Goal: Task Accomplishment & Management: Manage account settings

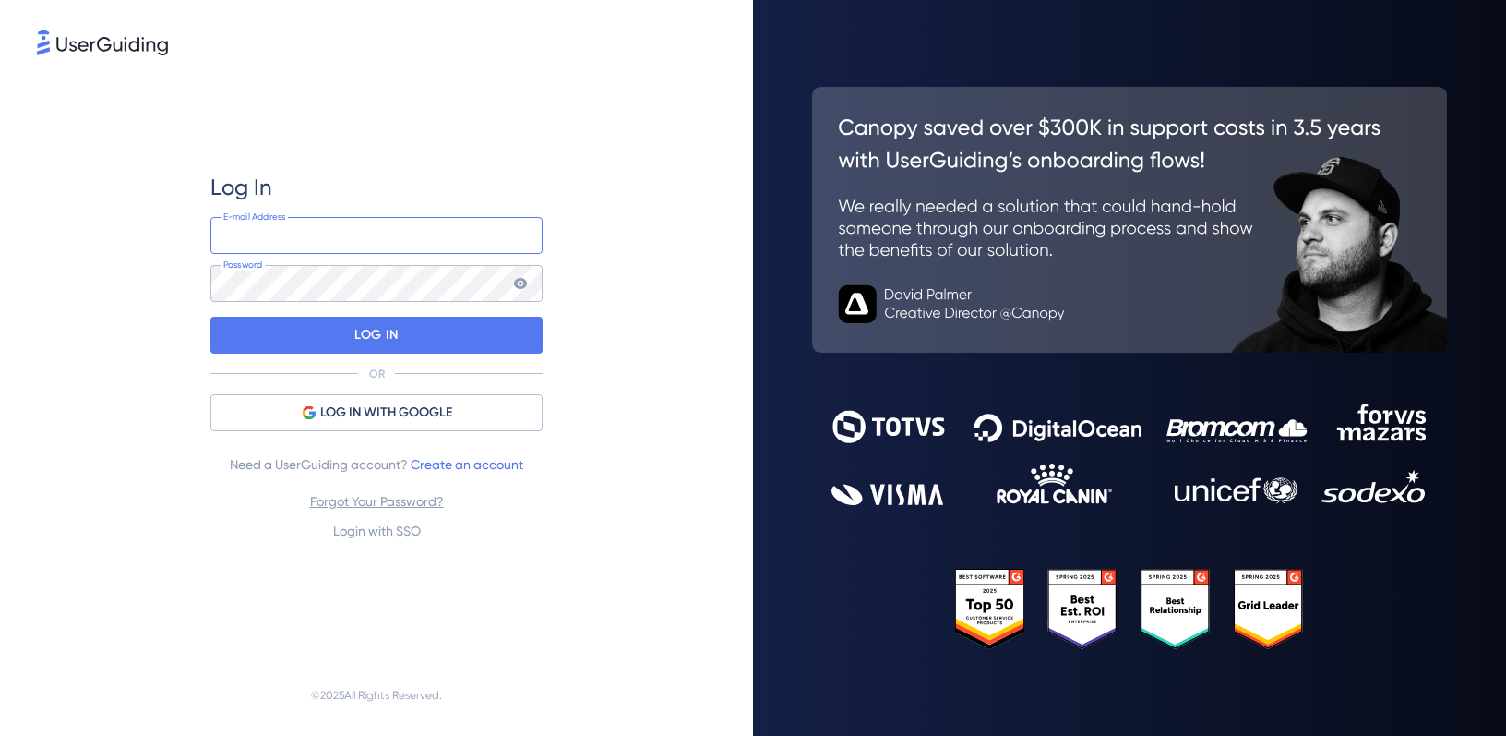
click at [405, 239] on input "email" at bounding box center [376, 235] width 332 height 37
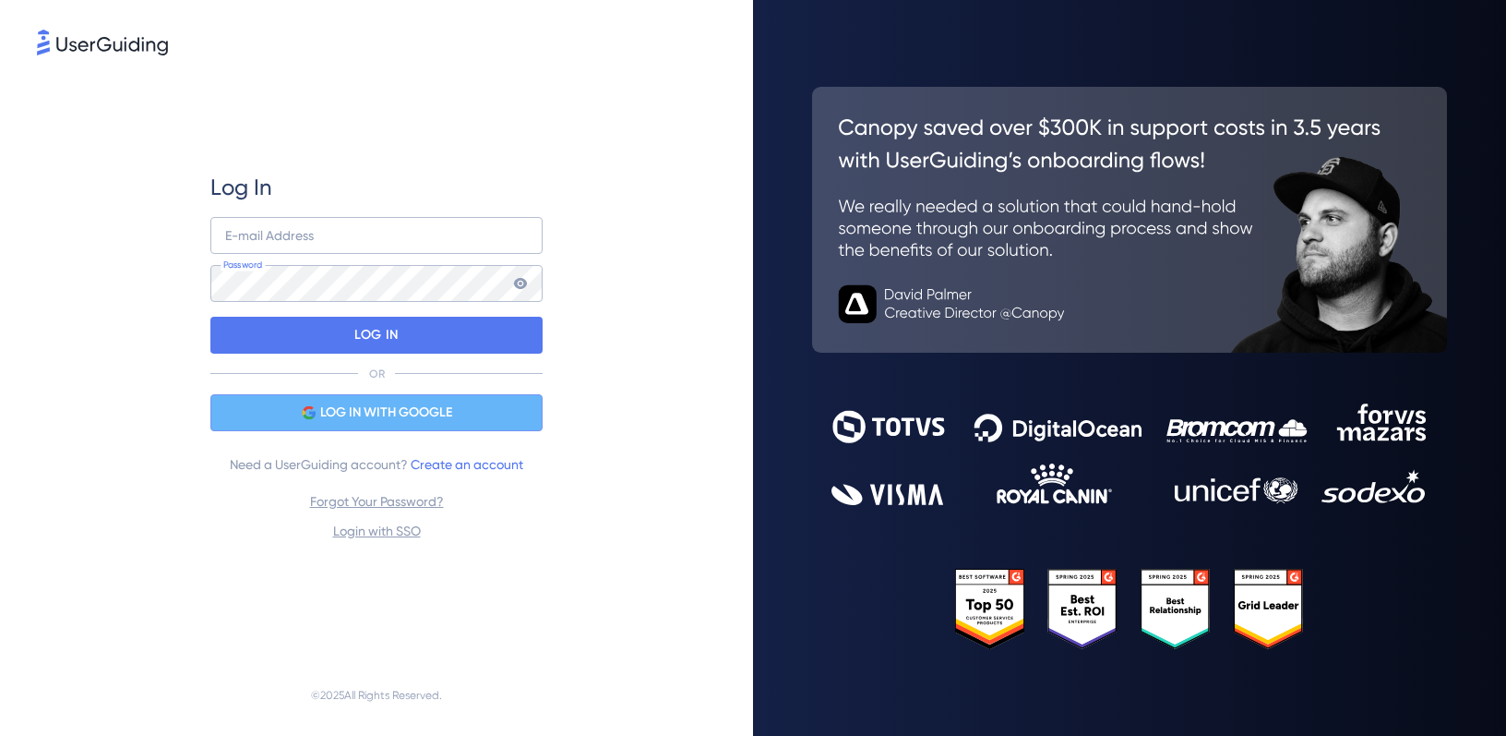
click at [384, 411] on span "LOG IN WITH GOOGLE" at bounding box center [386, 412] width 132 height 22
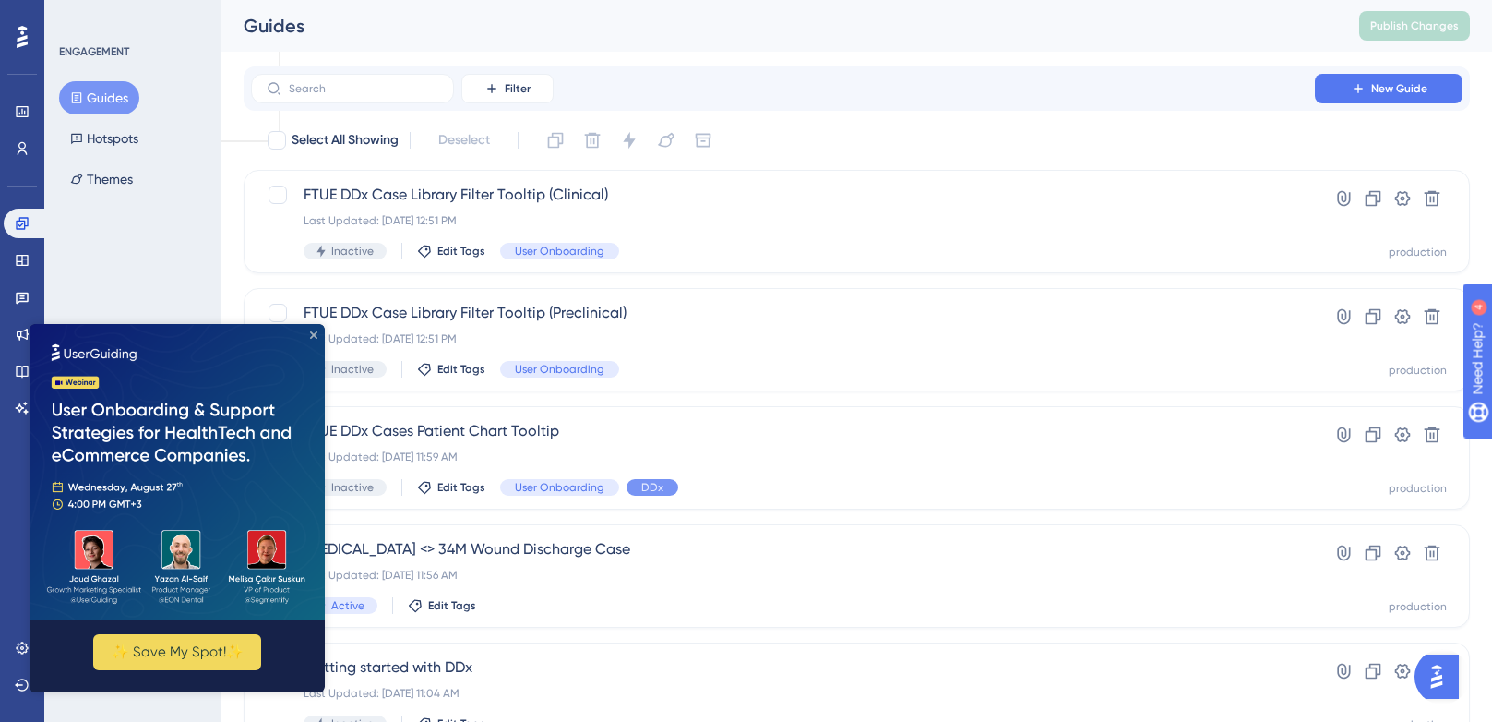
click at [316, 337] on icon "Close Preview" at bounding box center [313, 334] width 7 height 7
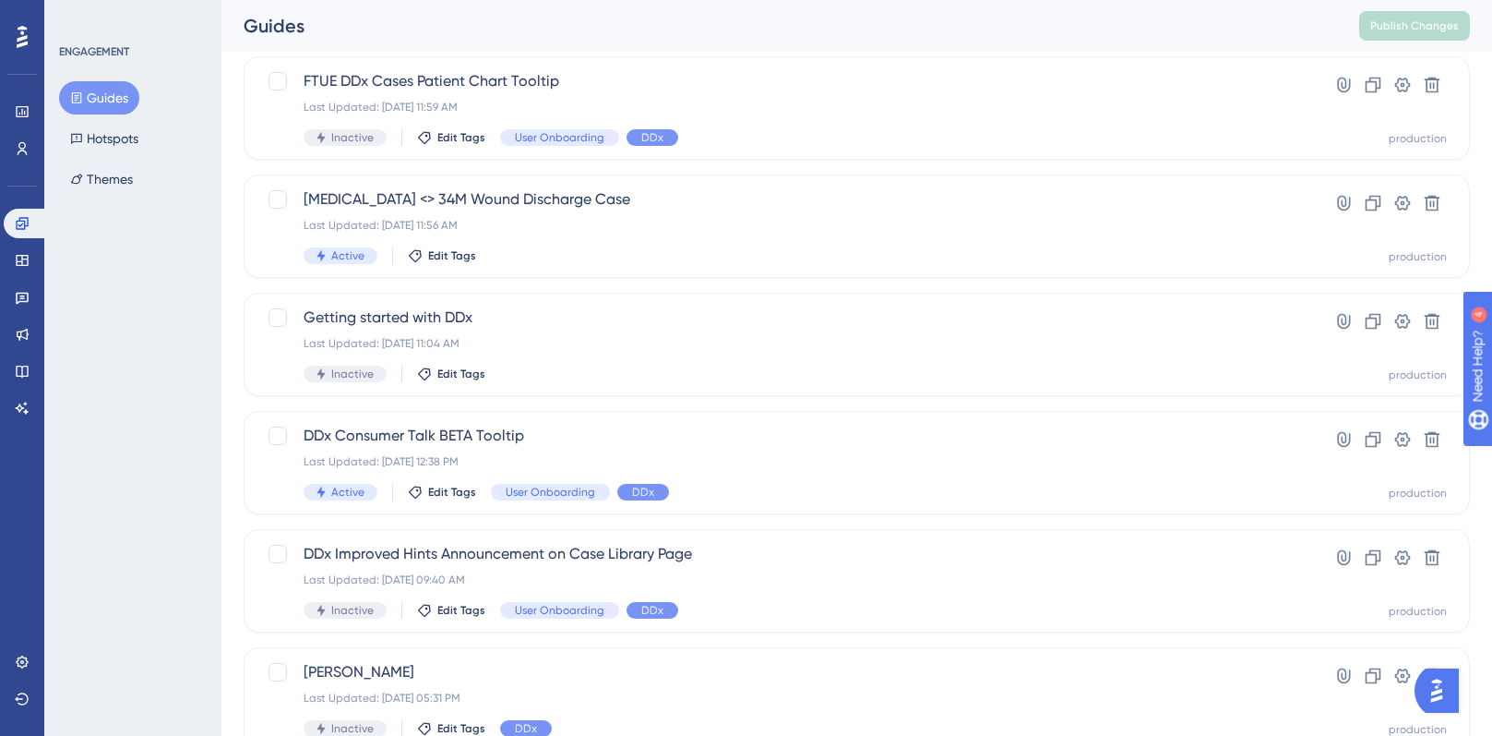
scroll to position [352, 0]
click at [1086, 317] on span "Getting started with DDx" at bounding box center [783, 316] width 959 height 22
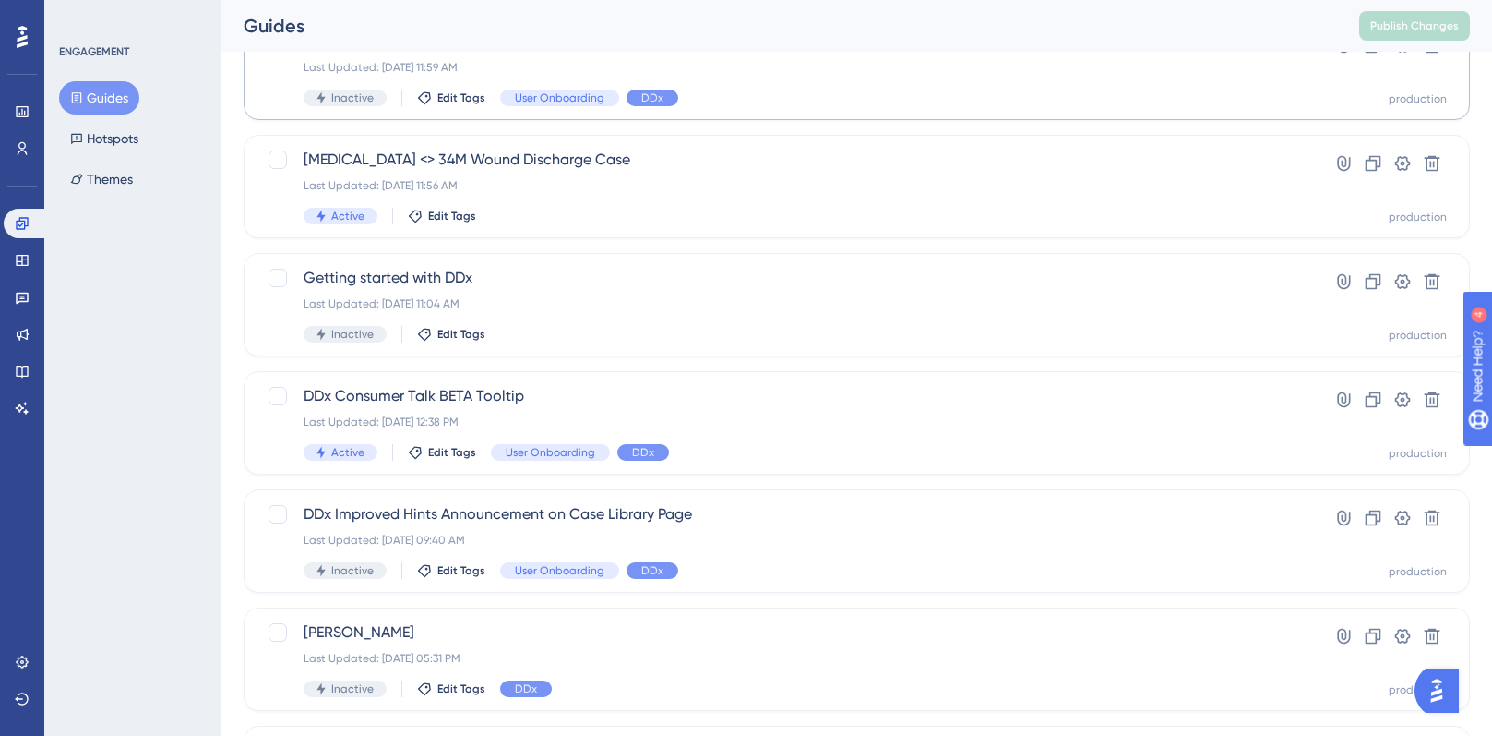
scroll to position [388, 0]
click at [820, 435] on div "DDx Consumer Talk BETA Tooltip Last Updated: May 16 2025, 12:38 PM Active Edit …" at bounding box center [783, 425] width 959 height 76
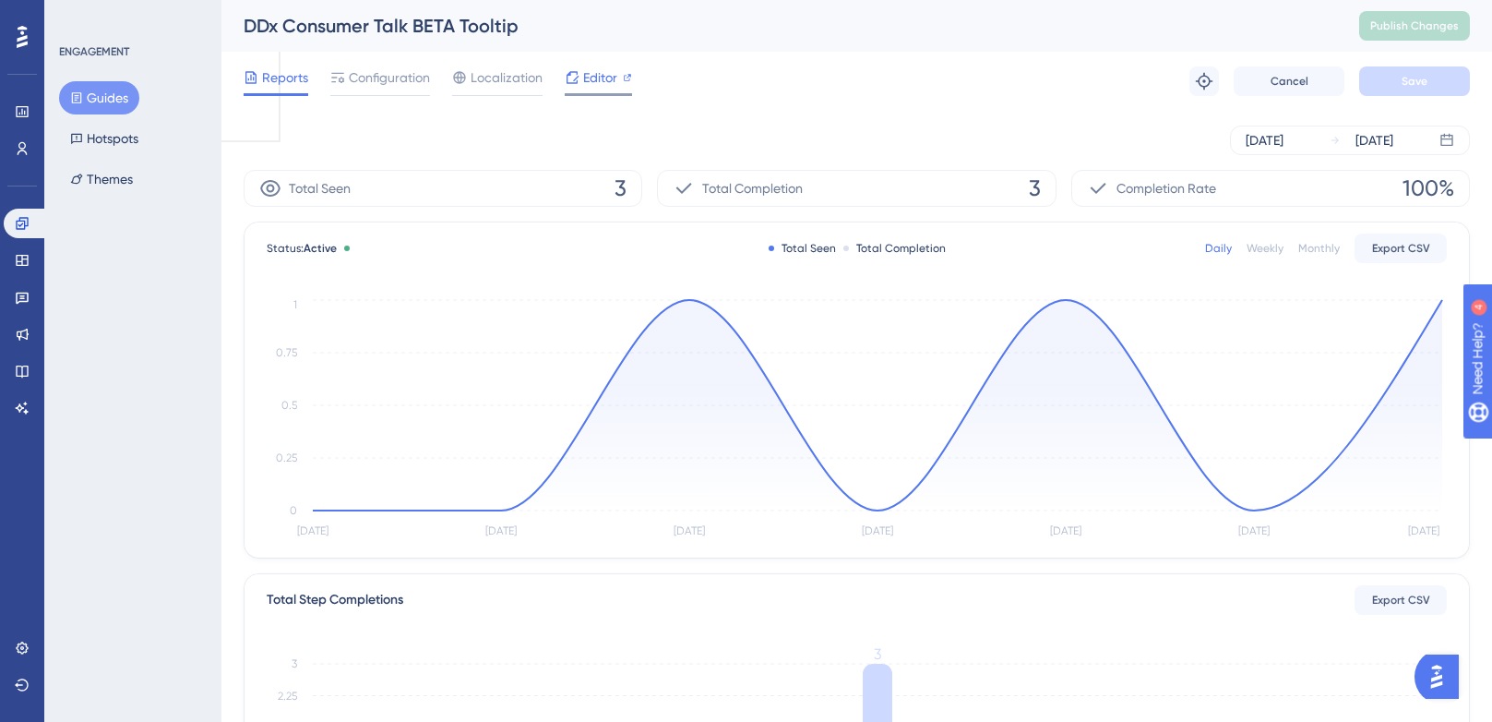
click at [607, 76] on span "Editor" at bounding box center [600, 77] width 34 height 22
click at [380, 80] on span "Configuration" at bounding box center [389, 77] width 81 height 22
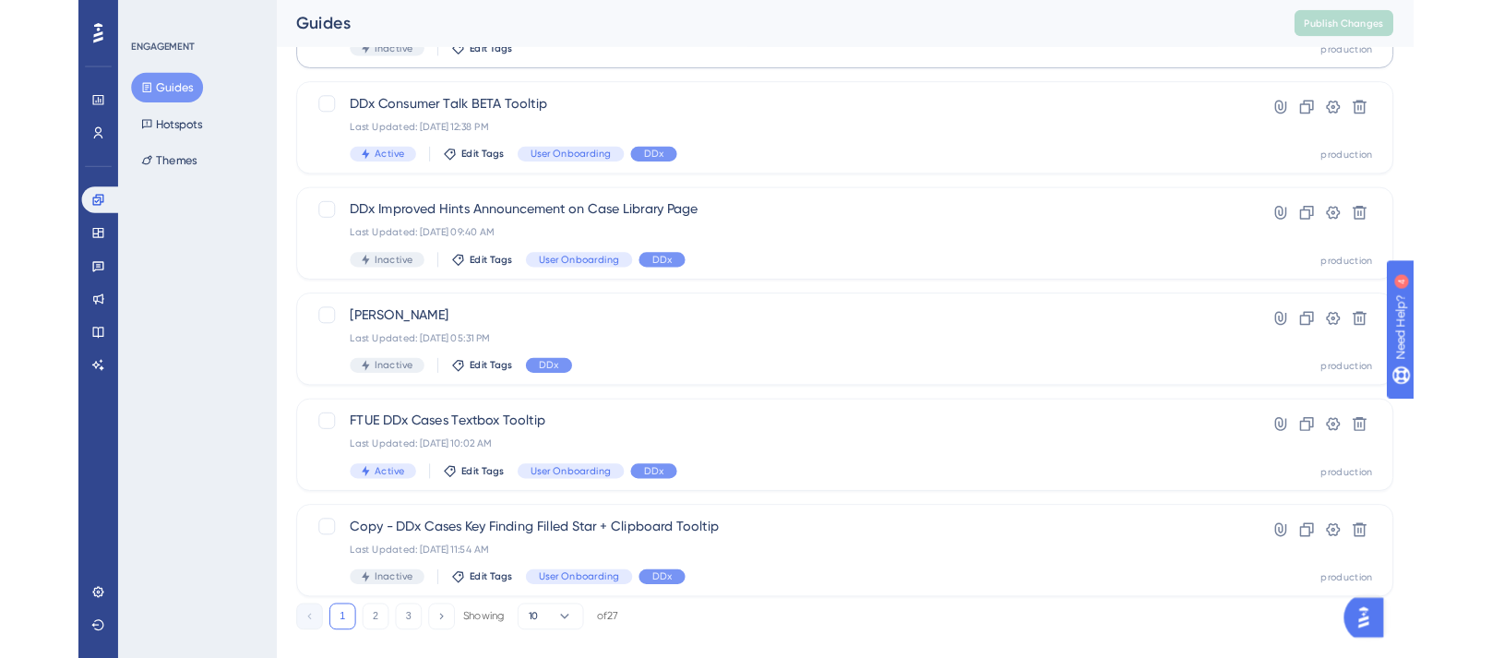
scroll to position [697, 0]
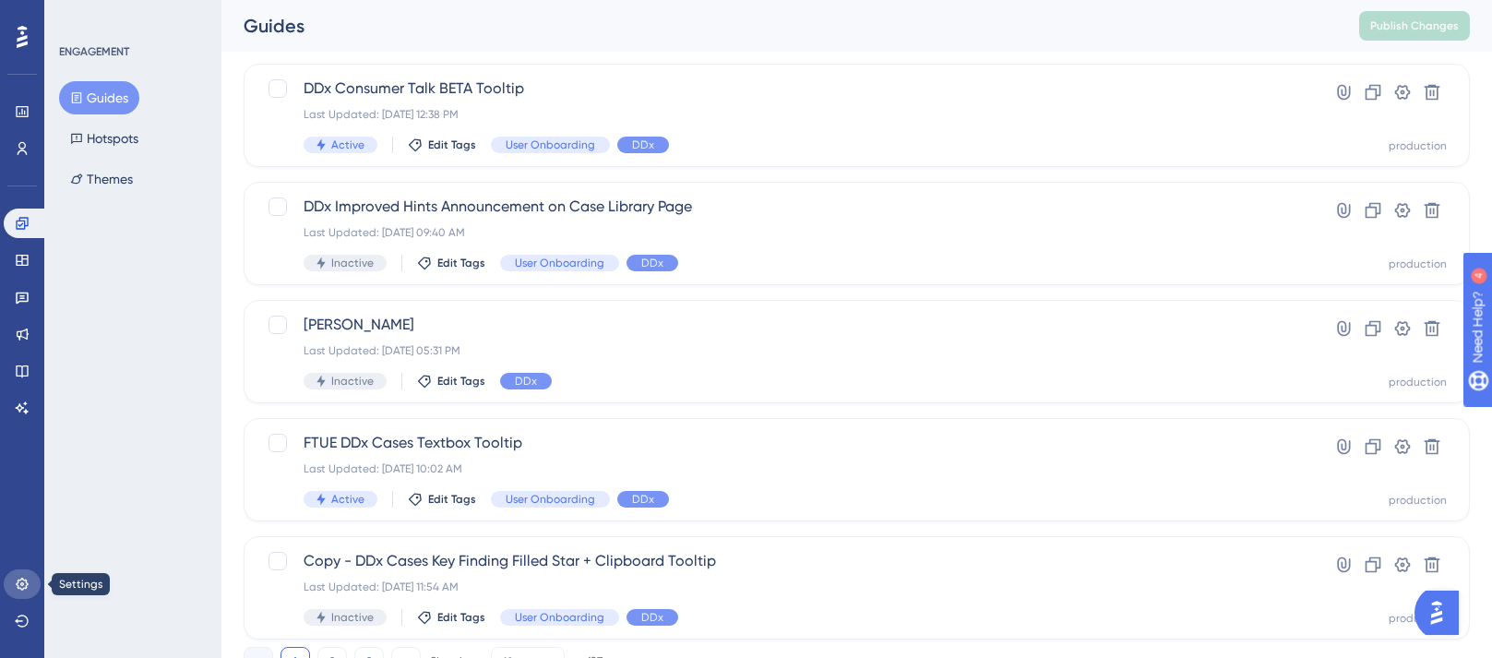
click at [28, 580] on icon at bounding box center [22, 584] width 15 height 15
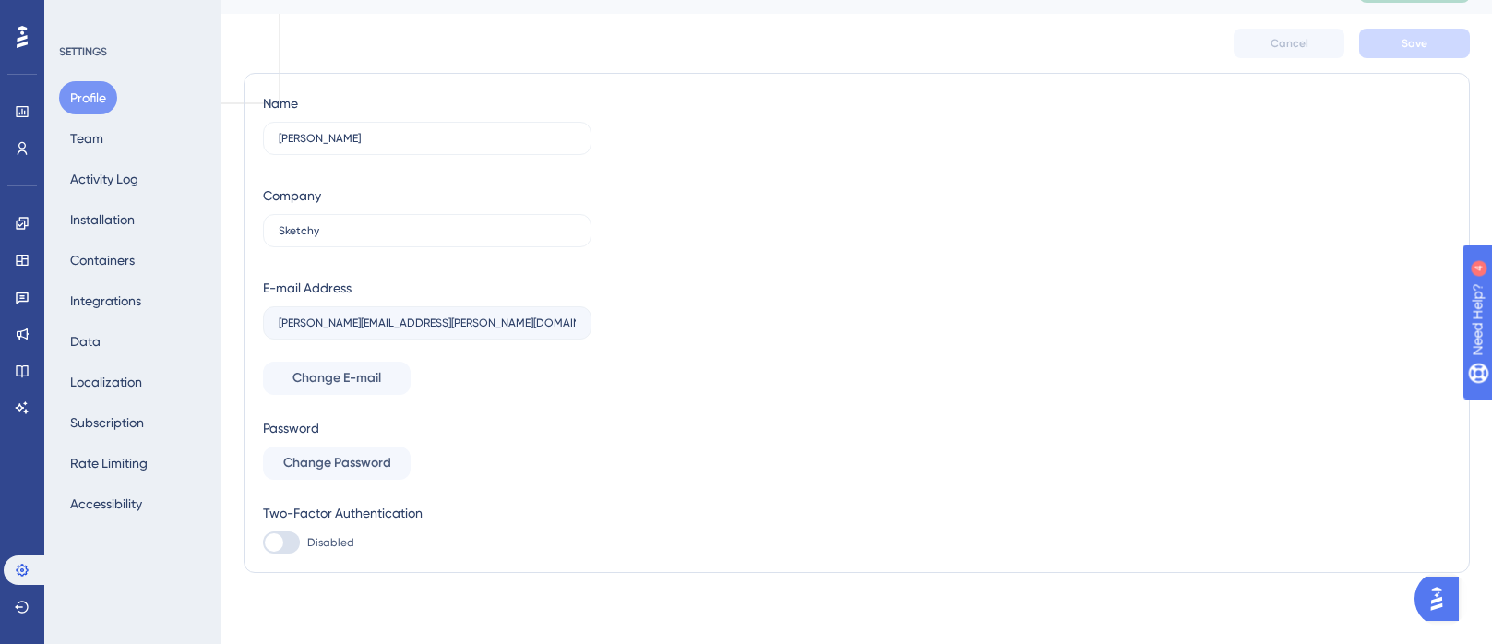
scroll to position [37, 0]
click at [105, 137] on button "Team" at bounding box center [86, 138] width 55 height 33
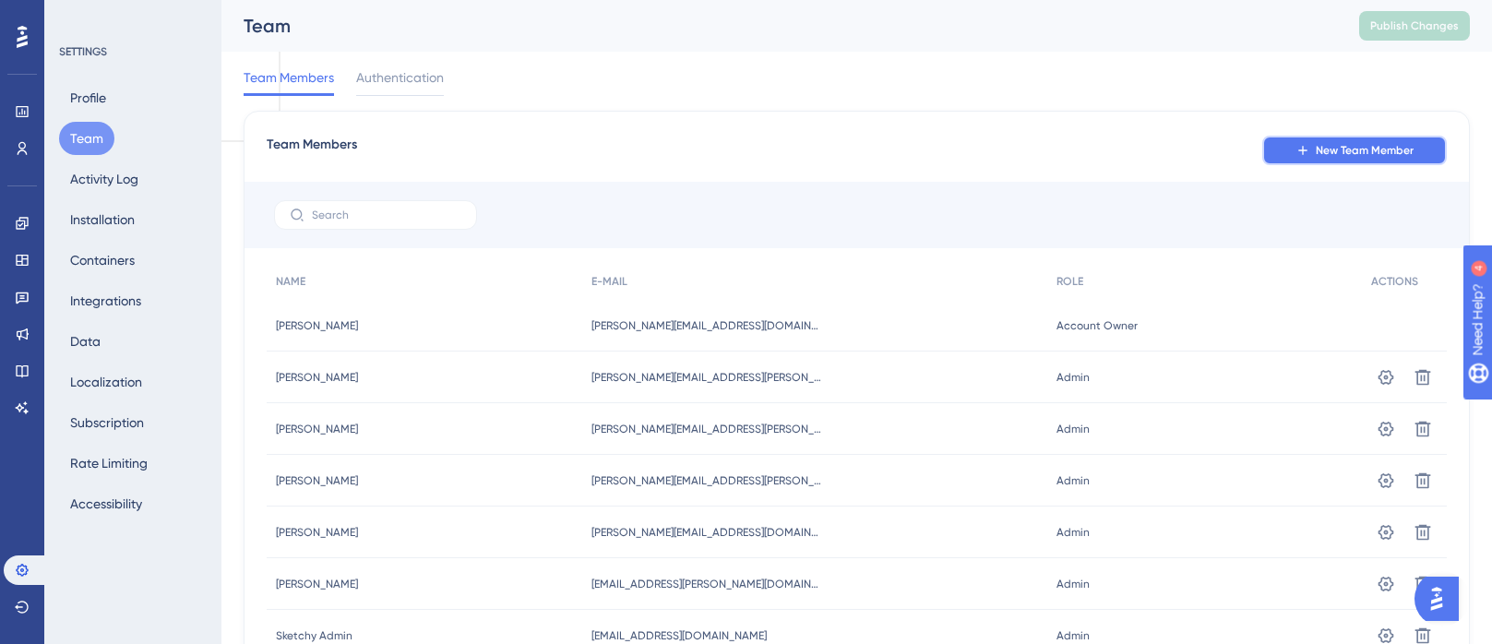
click at [1308, 147] on icon at bounding box center [1303, 150] width 15 height 15
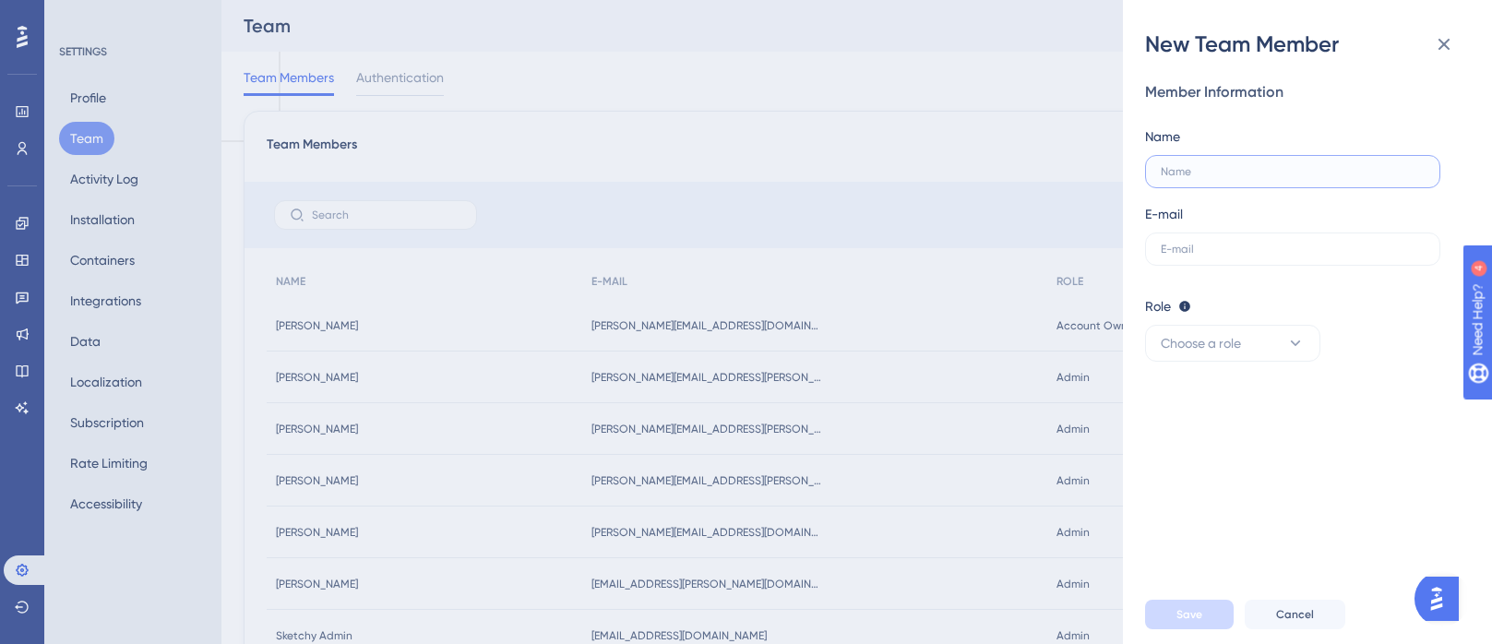
click at [1289, 174] on input "text" at bounding box center [1293, 171] width 264 height 13
type input "Kelly Chan"
paste input "kelly.chan@sketchy.com"
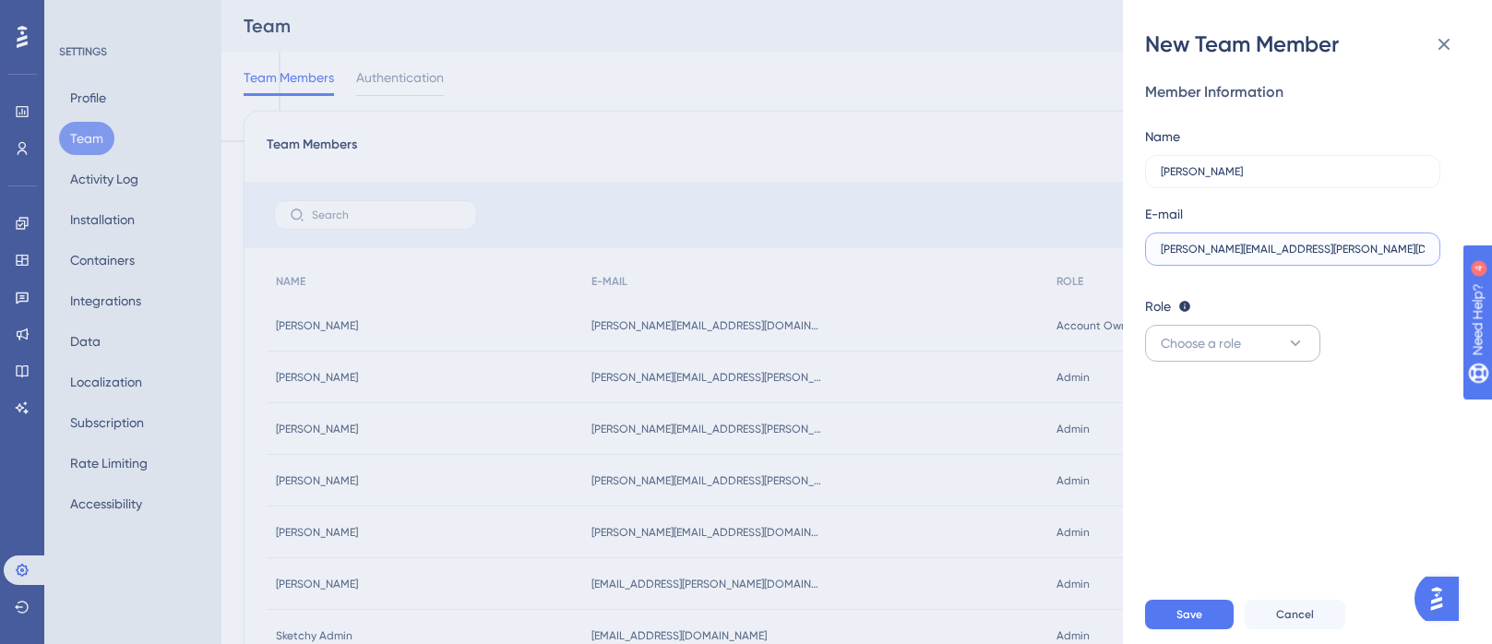
type input "kelly.chan@sketchy.com"
click at [1256, 350] on button "Choose a role" at bounding box center [1232, 343] width 175 height 37
click at [1243, 428] on div "Publisher Publisher" at bounding box center [1233, 436] width 122 height 37
click at [1215, 325] on button "Publisher" at bounding box center [1232, 343] width 175 height 37
click at [1362, 345] on div "Role Editor: Create & edit materials Publisher: Editor + Publish changes Admin:…" at bounding box center [1300, 328] width 310 height 66
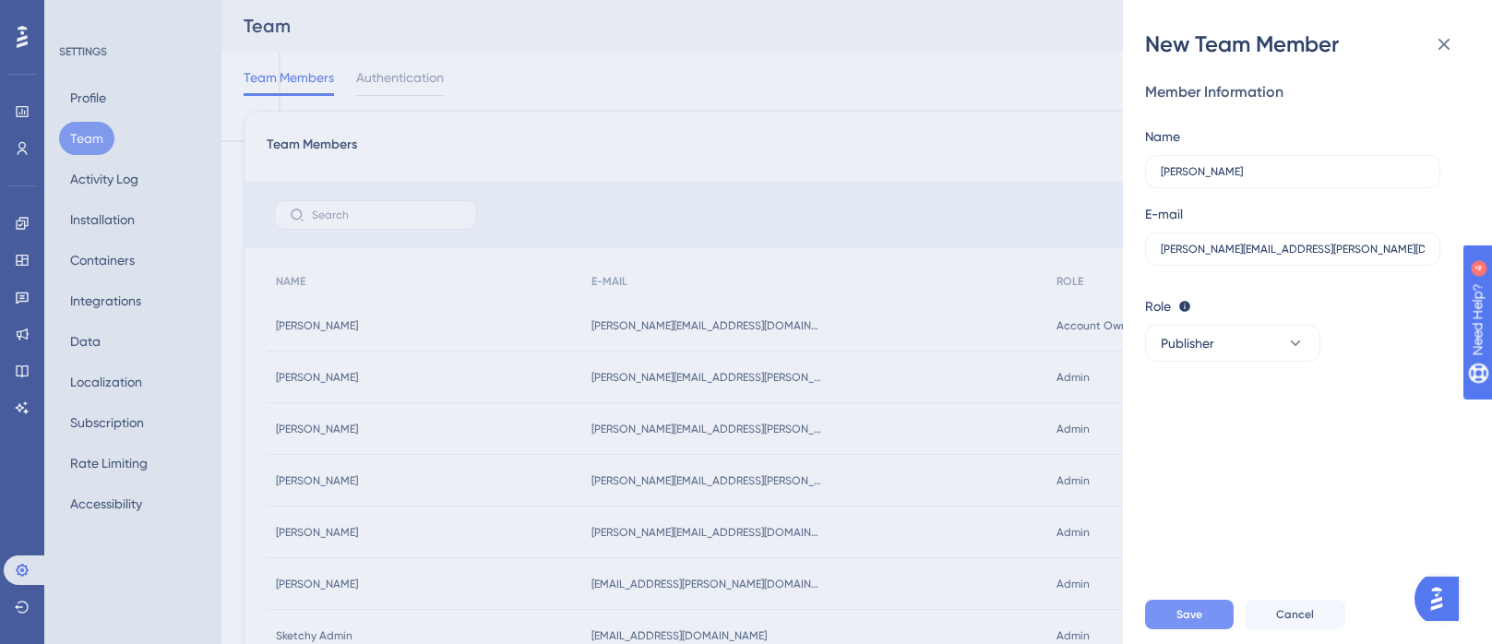
click at [1186, 622] on span "Save" at bounding box center [1190, 614] width 26 height 15
click at [1442, 44] on icon at bounding box center [1445, 45] width 12 height 12
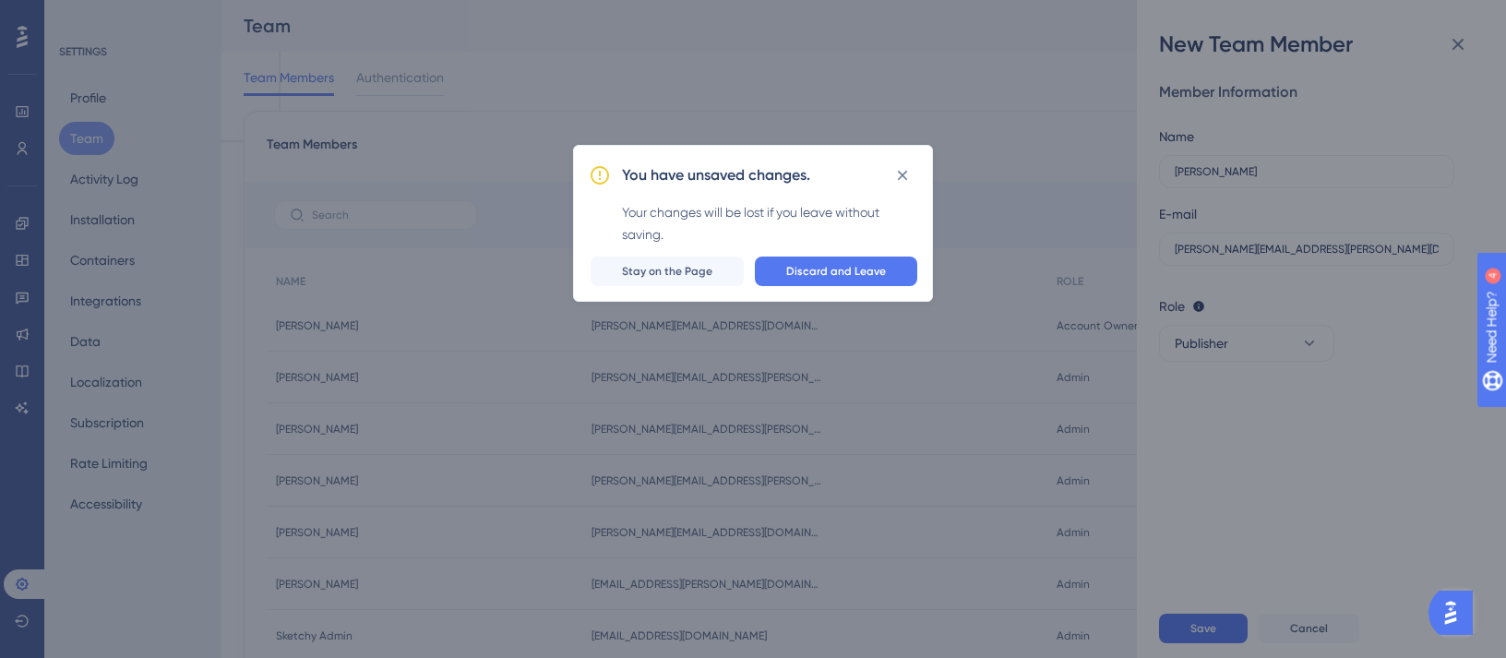
click at [927, 171] on div "You have unsaved changes. Your changes will be lost if you leave without saving…" at bounding box center [753, 223] width 360 height 157
click at [911, 176] on icon at bounding box center [902, 175] width 18 height 18
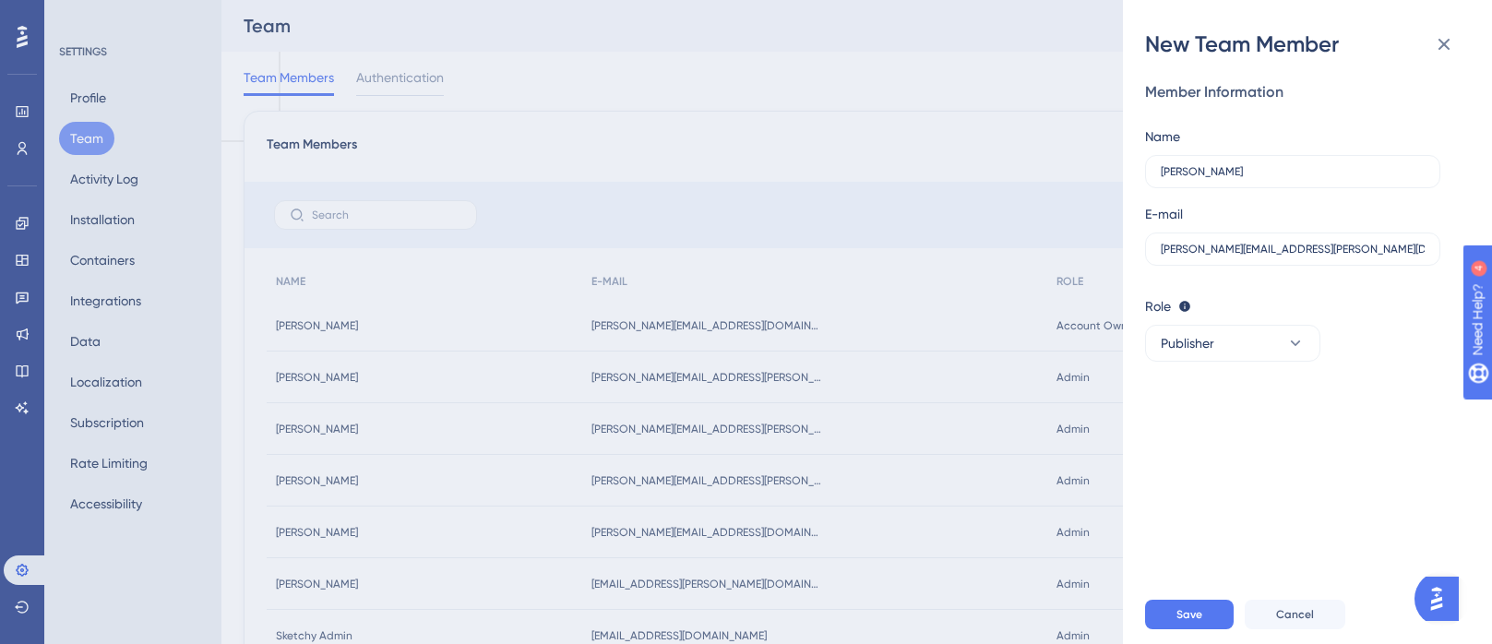
click at [123, 557] on div "New Team Member Member Information Name Kelly Chan E-mail kelly.chan@sketchy.co…" at bounding box center [746, 322] width 1492 height 644
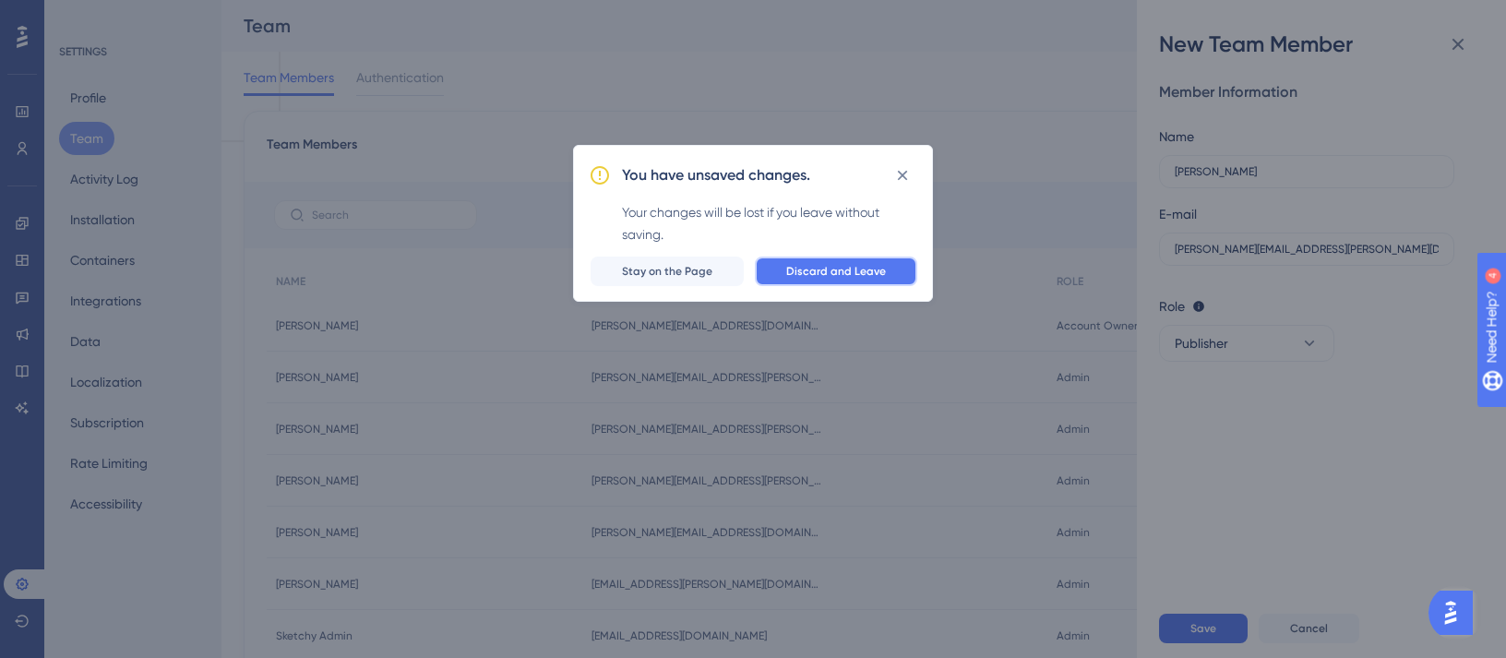
click at [847, 280] on button "Discard and Leave" at bounding box center [836, 272] width 162 height 30
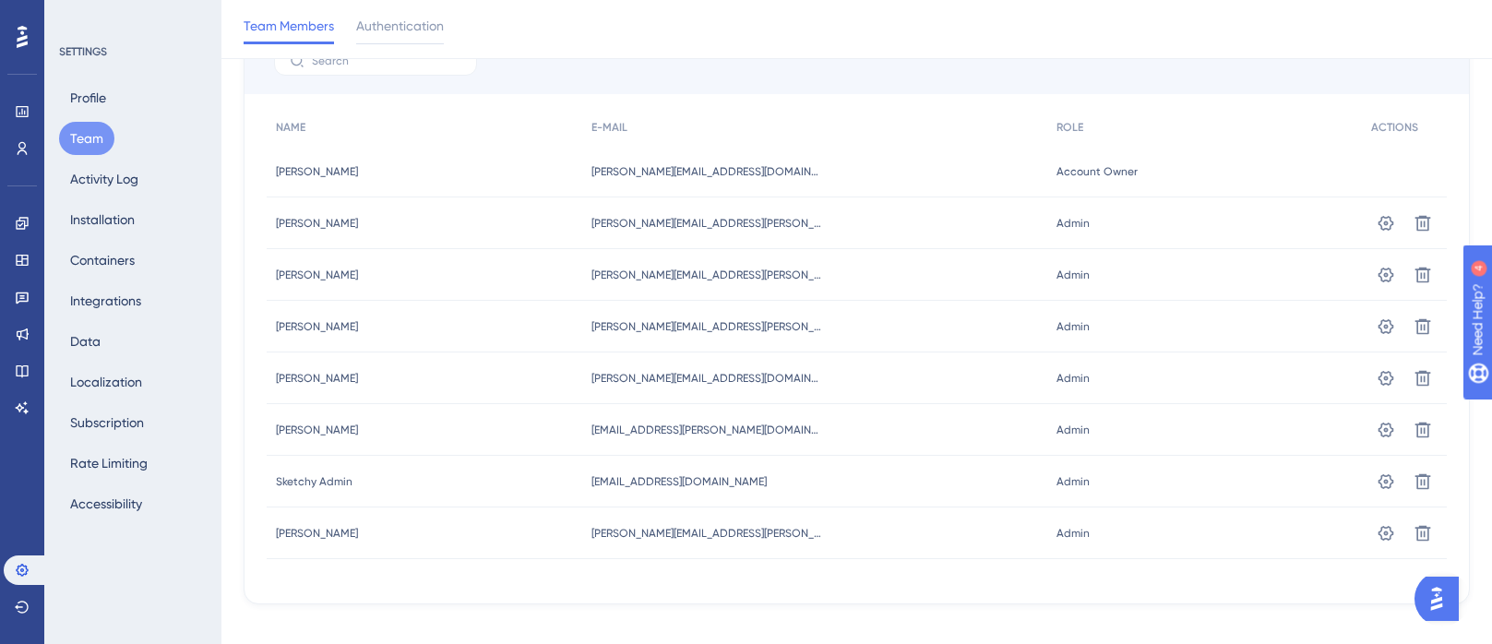
scroll to position [181, 0]
